Goal: Find specific page/section: Find specific page/section

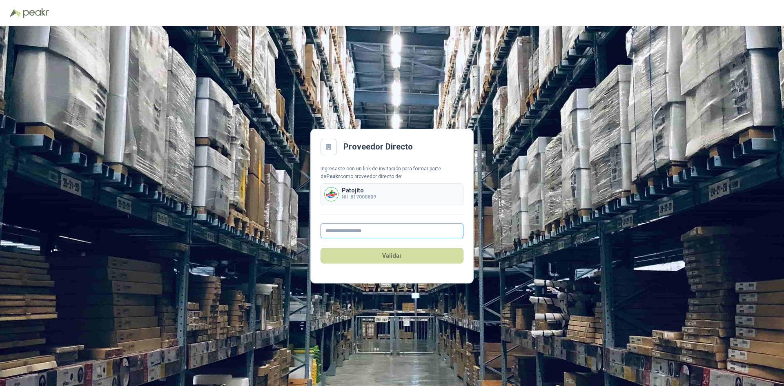
click at [385, 231] on input "text" at bounding box center [392, 230] width 143 height 15
type input "**********"
click at [397, 261] on button "Validar" at bounding box center [392, 256] width 143 height 16
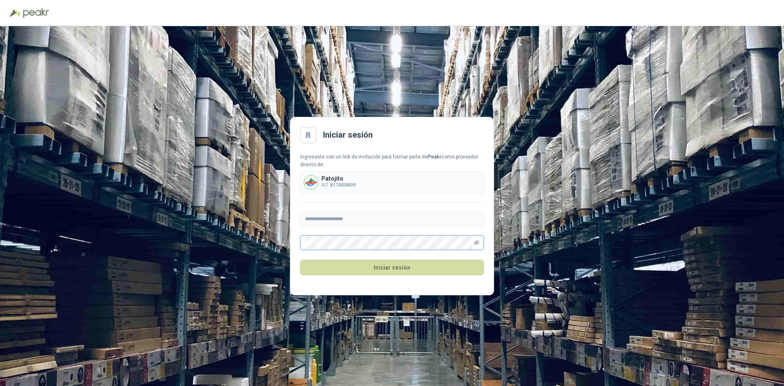
click at [477, 242] on icon "eye-invisible" at bounding box center [476, 242] width 5 height 5
click at [408, 269] on button "Iniciar sesión" at bounding box center [392, 268] width 184 height 16
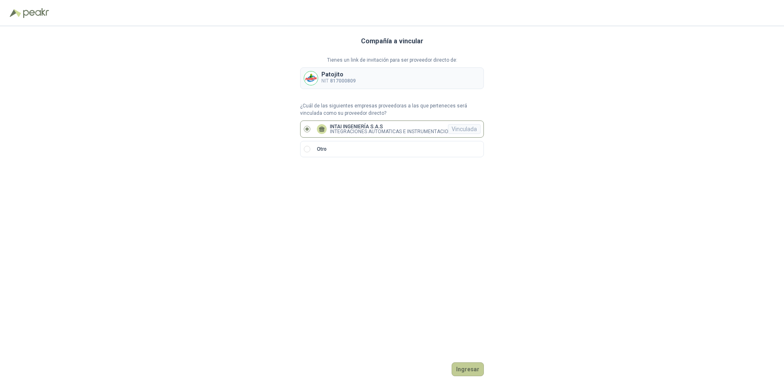
click at [470, 369] on button "Ingresar" at bounding box center [468, 369] width 32 height 14
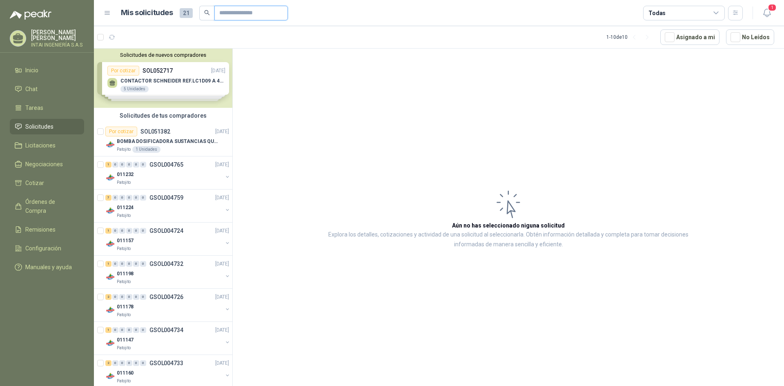
click at [261, 11] on input "text" at bounding box center [247, 13] width 57 height 14
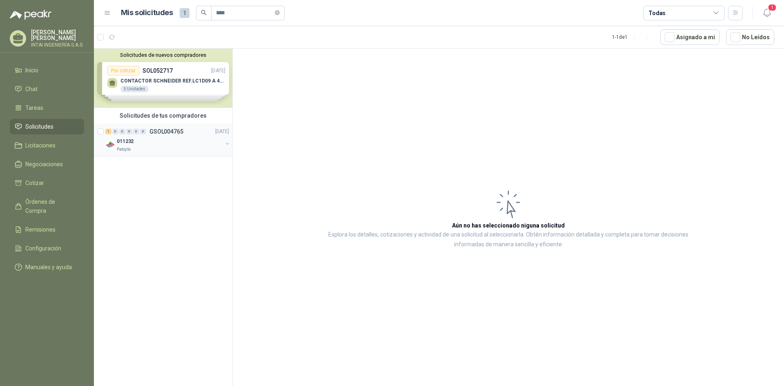
click at [172, 129] on p "GSOL004765" at bounding box center [166, 132] width 34 height 6
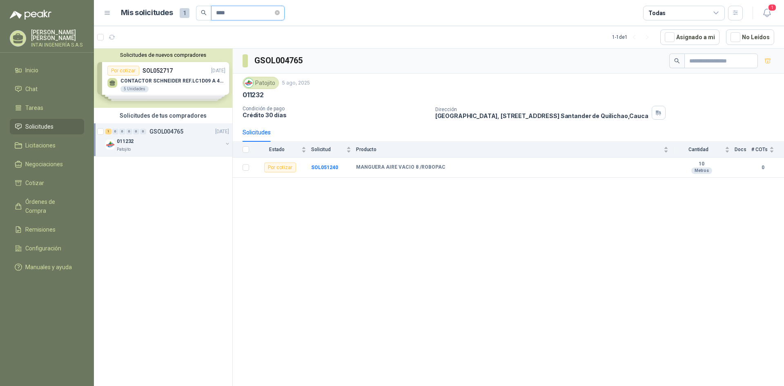
drag, startPoint x: 230, startPoint y: 11, endPoint x: 214, endPoint y: 11, distance: 15.5
click at [214, 11] on span "****" at bounding box center [248, 13] width 74 height 15
type input "*******"
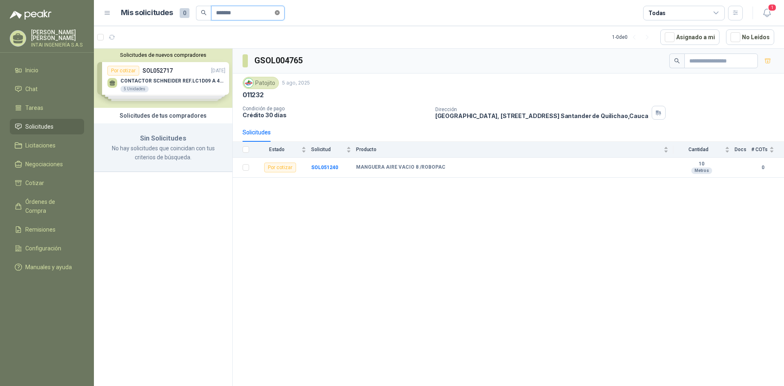
click at [280, 14] on icon "close-circle" at bounding box center [277, 12] width 5 height 5
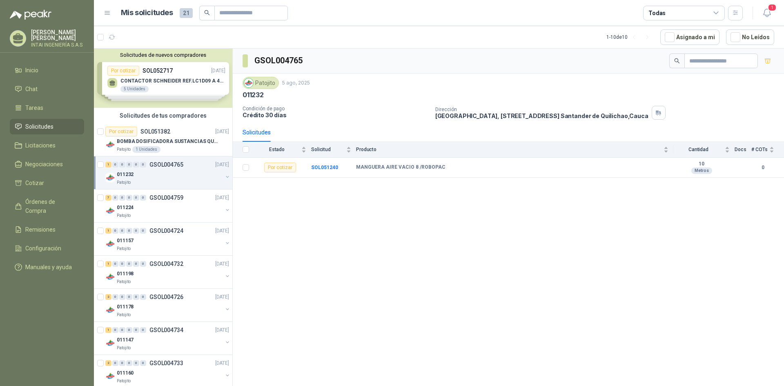
click at [174, 170] on div "011232" at bounding box center [170, 174] width 106 height 10
click at [172, 205] on div "011224" at bounding box center [170, 208] width 106 height 10
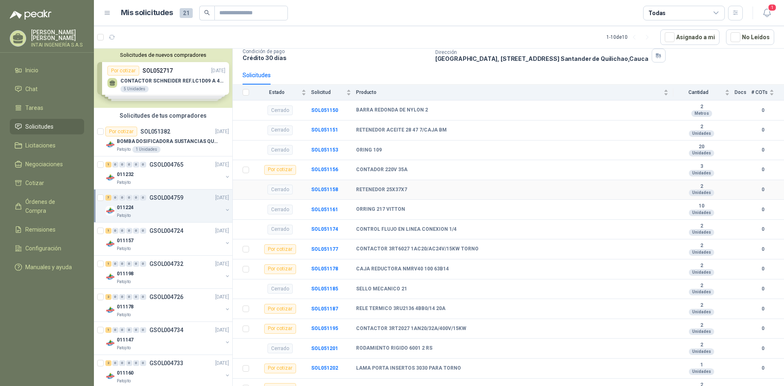
scroll to position [67, 0]
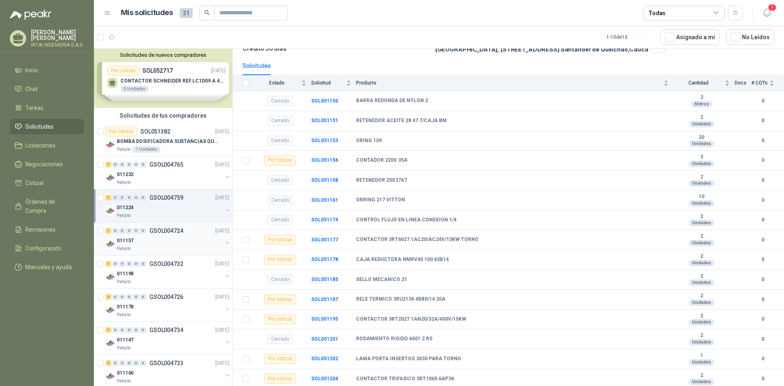
click at [189, 244] on div "011157" at bounding box center [170, 241] width 106 height 10
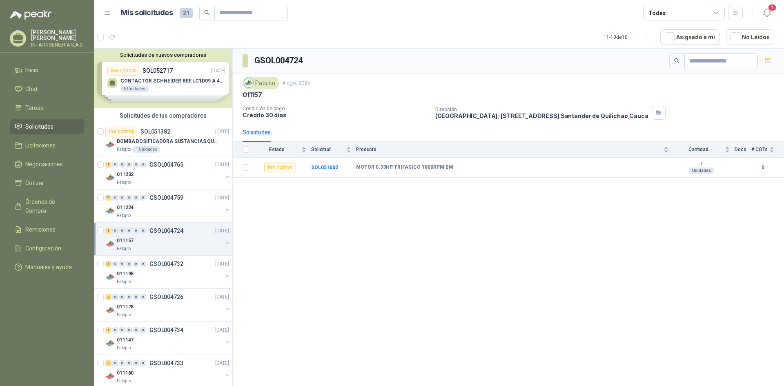
scroll to position [41, 0]
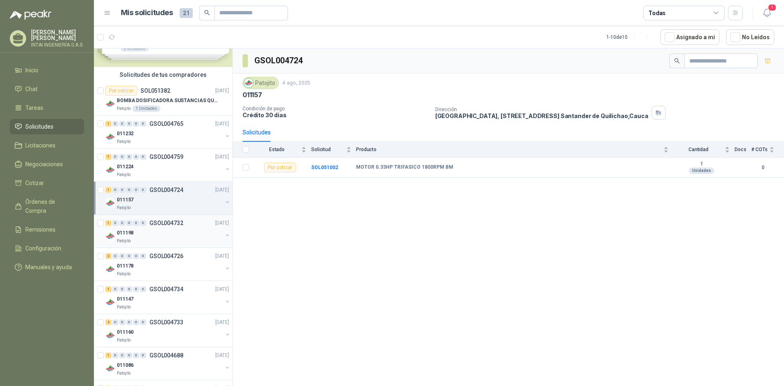
click at [189, 237] on div "011198" at bounding box center [170, 233] width 106 height 10
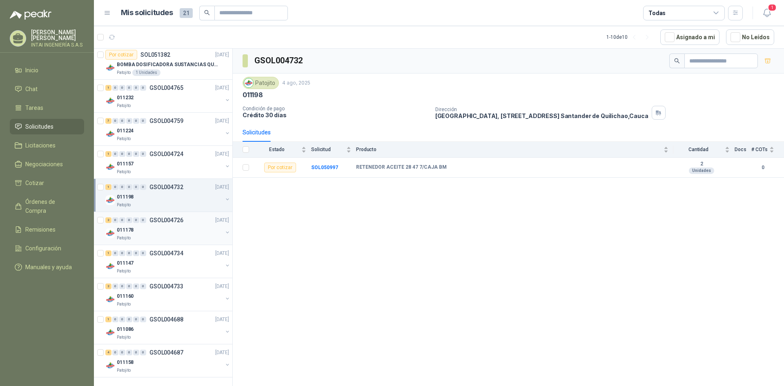
click at [189, 237] on div "Patojito" at bounding box center [170, 238] width 106 height 7
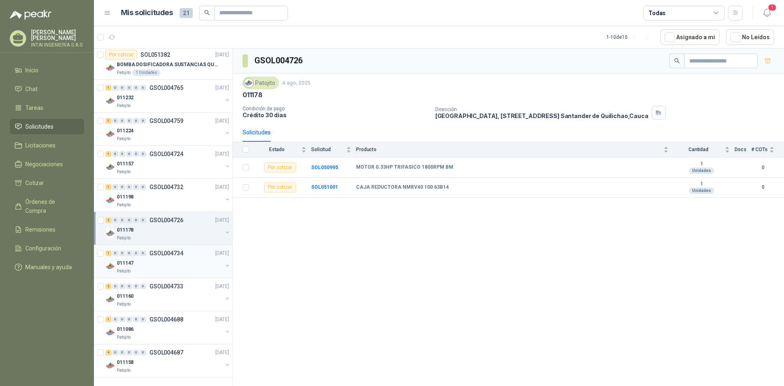
click at [172, 253] on p "GSOL004734" at bounding box center [166, 253] width 34 height 6
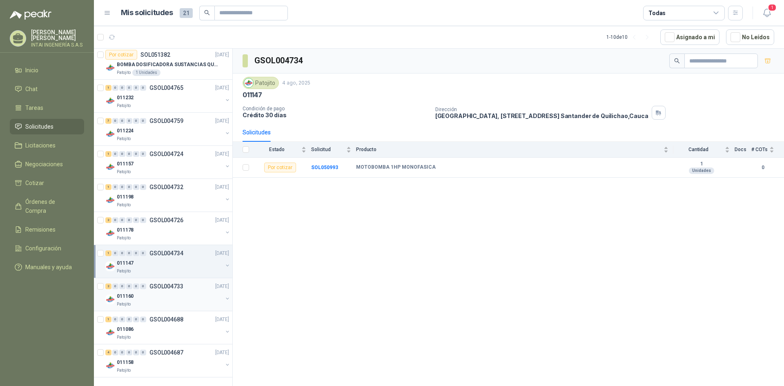
click at [181, 305] on div "Patojito" at bounding box center [170, 304] width 106 height 7
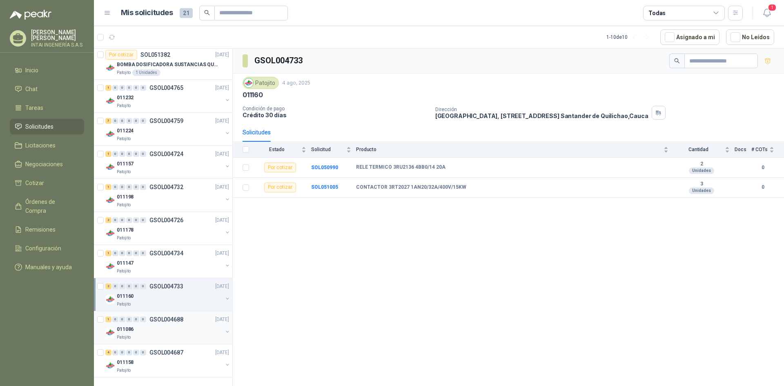
click at [176, 333] on div "011086" at bounding box center [170, 329] width 106 height 10
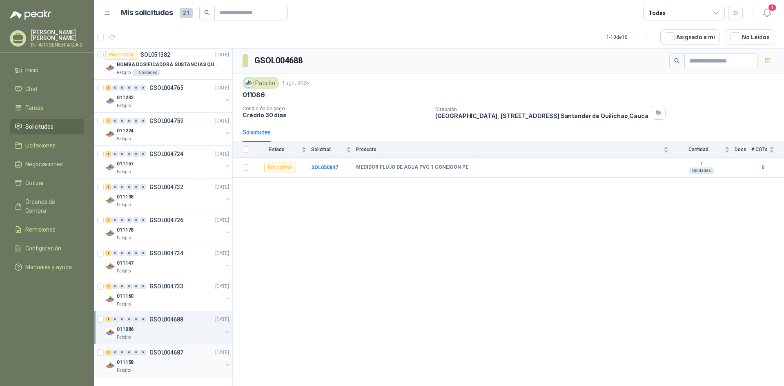
click at [181, 368] on div "Patojito" at bounding box center [170, 370] width 106 height 7
